Goal: Task Accomplishment & Management: Manage account settings

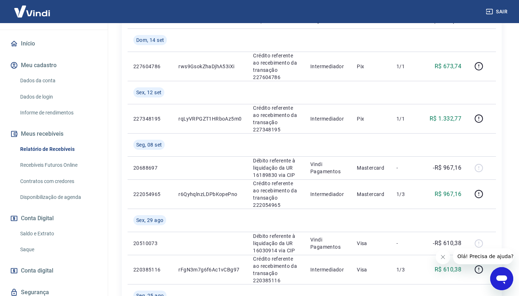
scroll to position [56, 0]
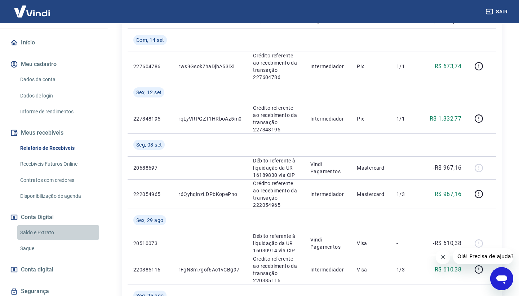
click at [68, 231] on link "Saldo e Extrato" at bounding box center [58, 232] width 82 height 15
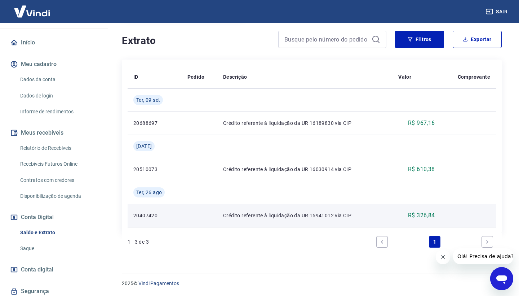
scroll to position [136, 0]
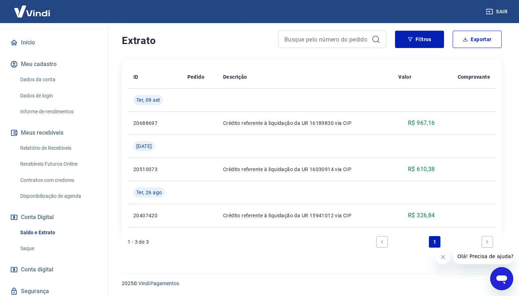
click at [488, 243] on icon "Next page" at bounding box center [487, 241] width 5 height 5
click at [383, 243] on icon "Previous page" at bounding box center [382, 241] width 2 height 3
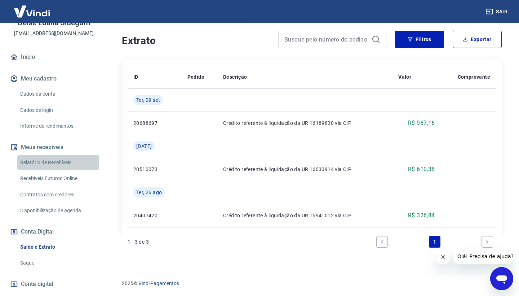
click at [60, 162] on link "Relatório de Recebíveis" at bounding box center [58, 162] width 82 height 15
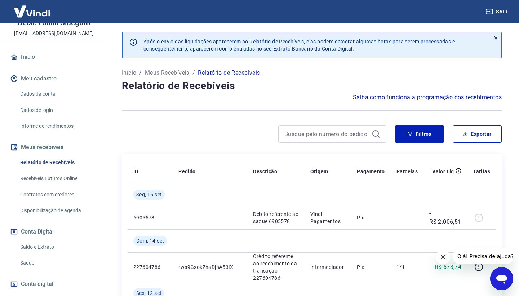
click at [63, 176] on link "Recebíveis Futuros Online" at bounding box center [58, 178] width 82 height 15
